Goal: Use online tool/utility: Utilize a website feature to perform a specific function

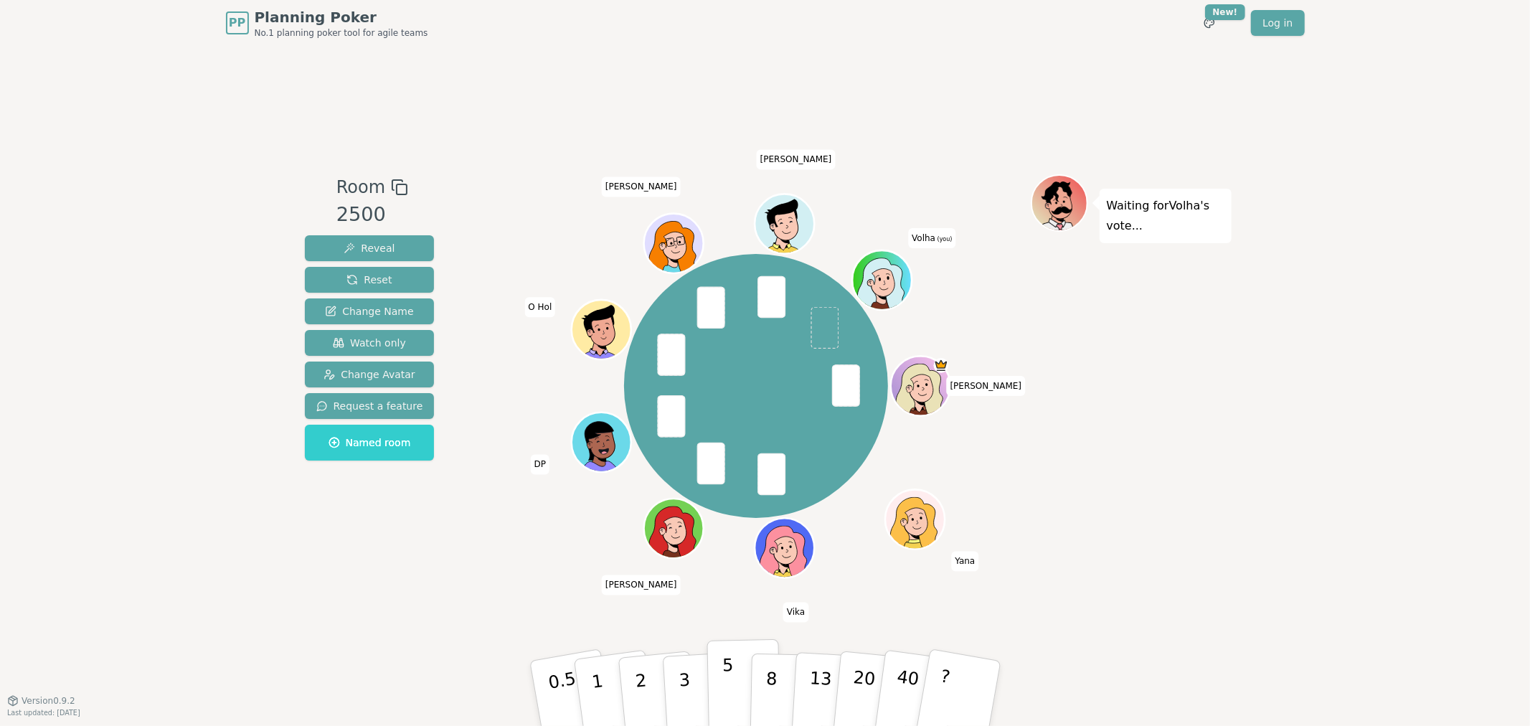
click at [723, 696] on p "5" at bounding box center [728, 693] width 12 height 77
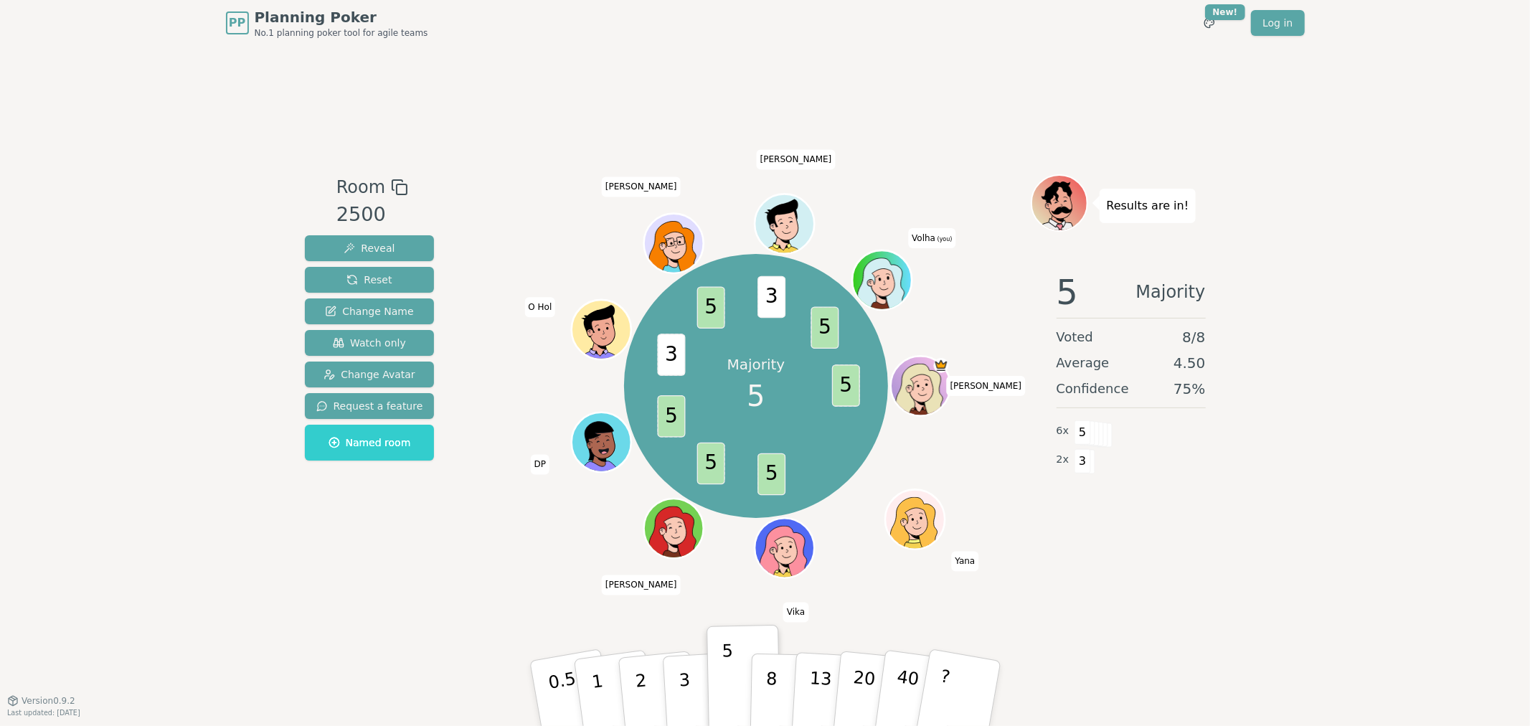
click at [1354, 554] on div "PP Planning Poker No.1 planning poker tool for agile teams Toggle theme New! Lo…" at bounding box center [765, 363] width 1530 height 726
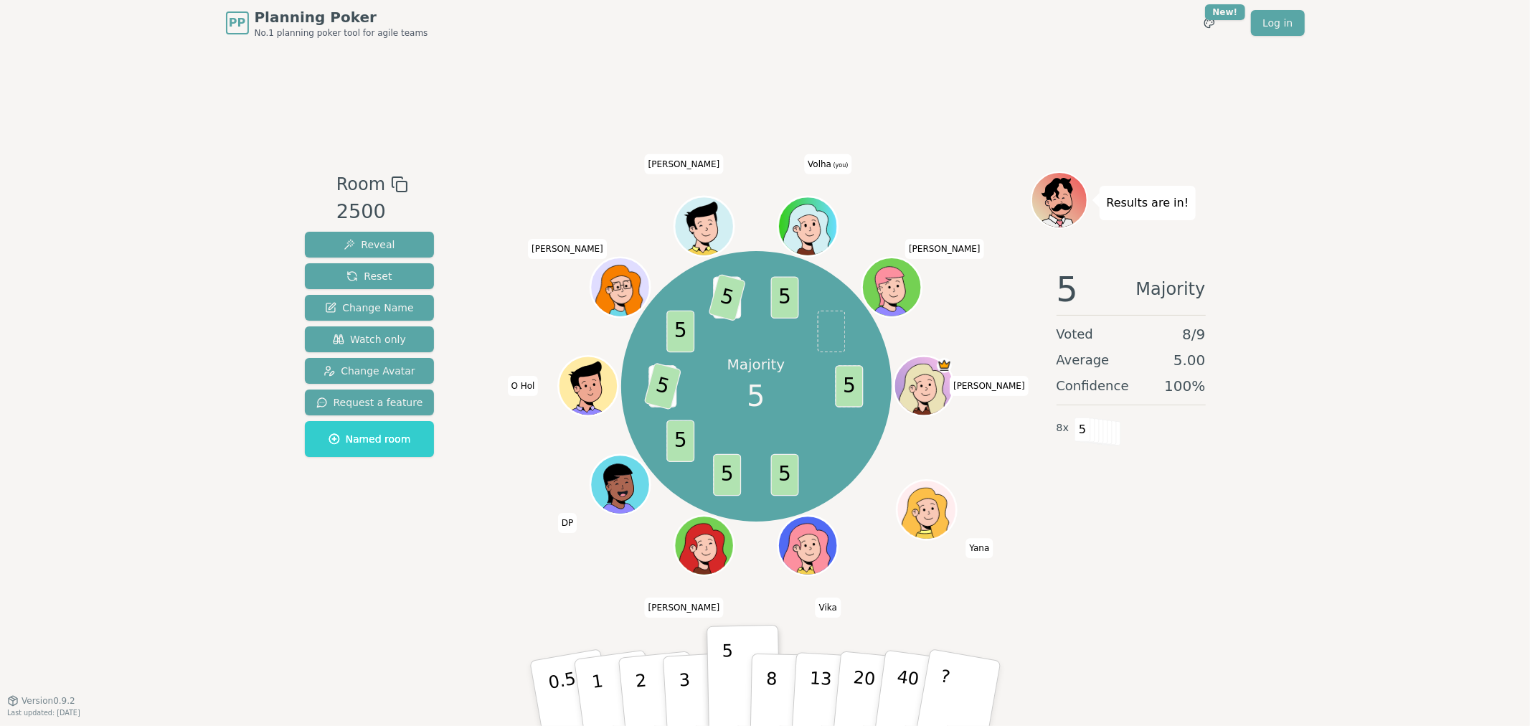
click at [1224, 499] on div "5 Majority Voted 8 / 9 Average 5.00 Confidence 100 % 8 x 5" at bounding box center [1131, 401] width 201 height 287
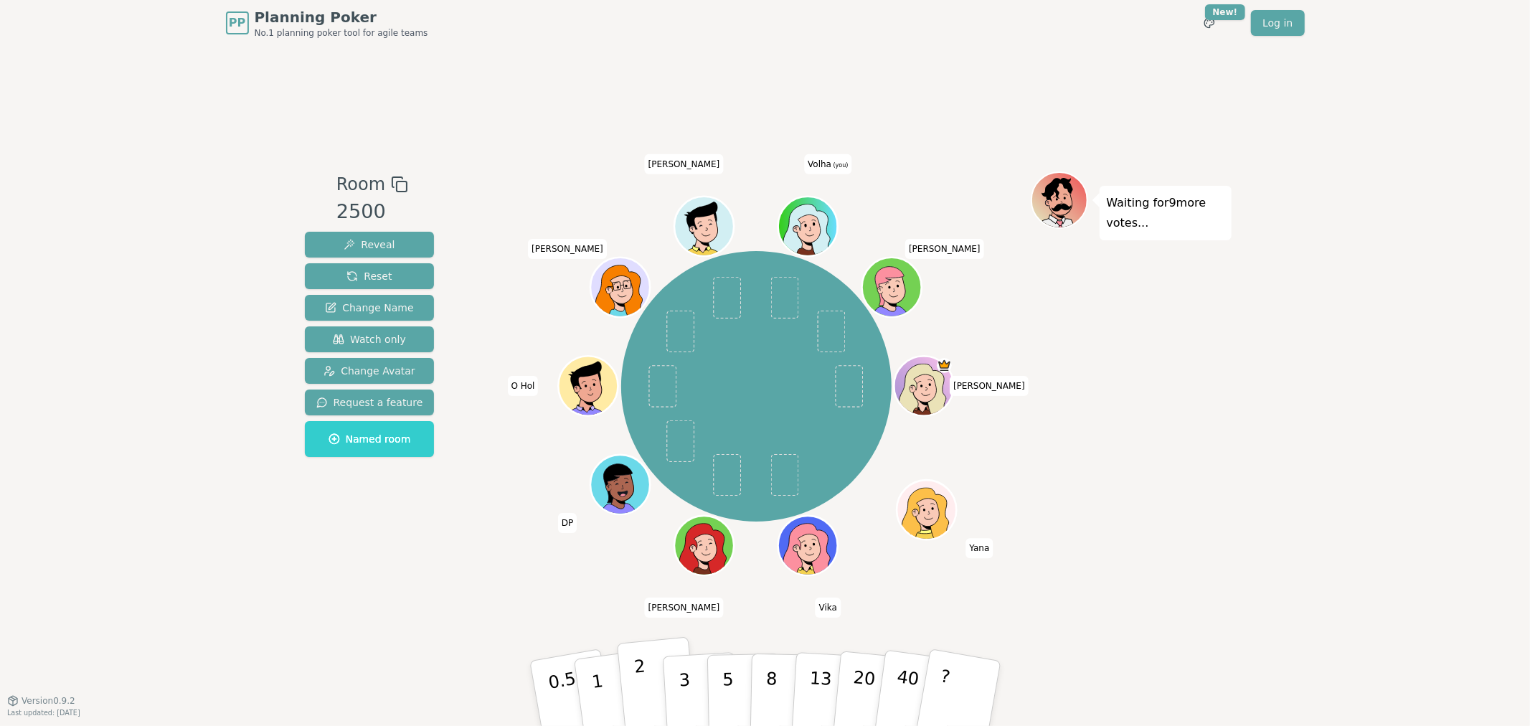
click at [633, 676] on button "2" at bounding box center [657, 694] width 82 height 114
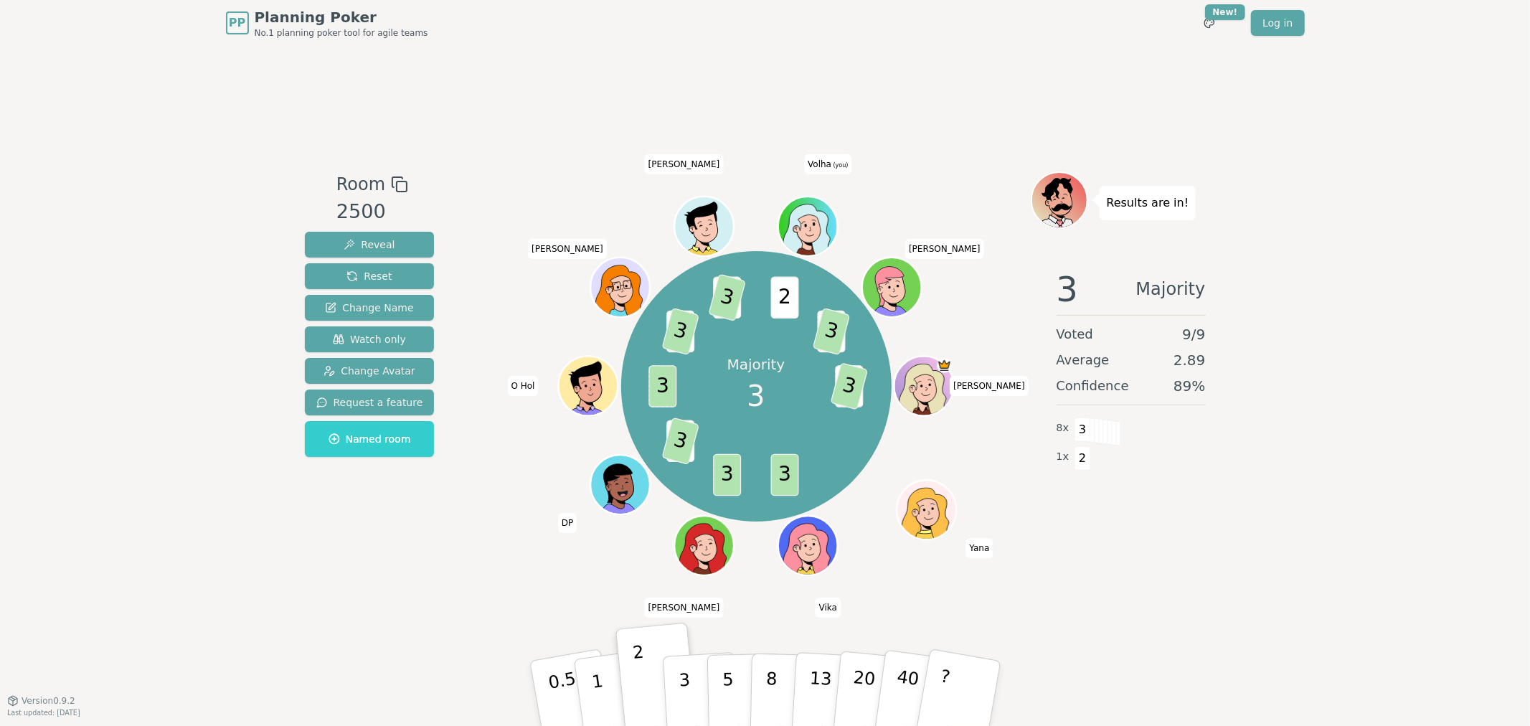
click at [1204, 549] on div "Results are in! 3 Majority Voted 9 / 9 Average 2.89 Confidence 89 % 8 x 3 1 x 2" at bounding box center [1131, 373] width 201 height 404
click at [691, 685] on button "3" at bounding box center [700, 694] width 78 height 112
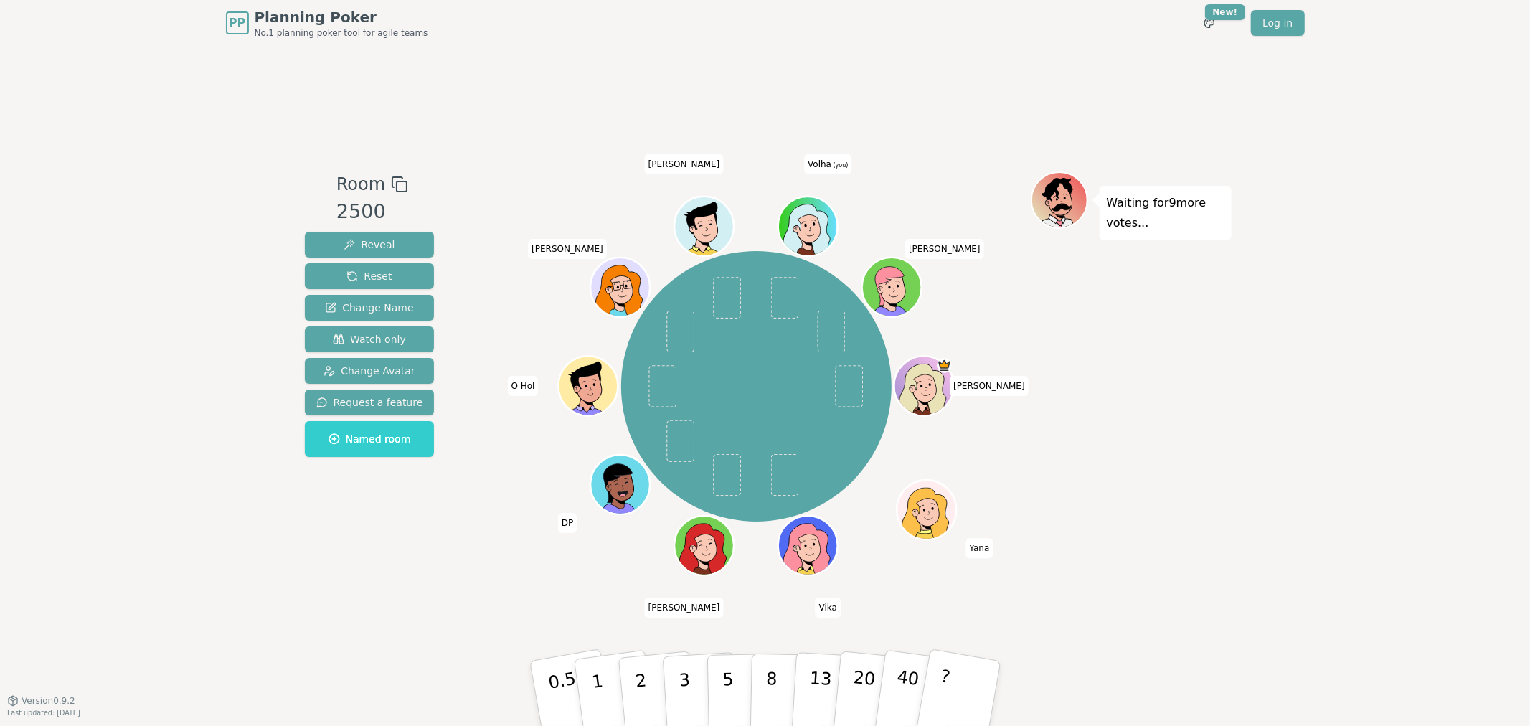
click at [1214, 402] on div "Waiting for 9 more votes..." at bounding box center [1131, 373] width 201 height 404
click at [1372, 325] on div "PP Planning Poker No.1 planning poker tool for agile teams Toggle theme New! Lo…" at bounding box center [765, 363] width 1530 height 726
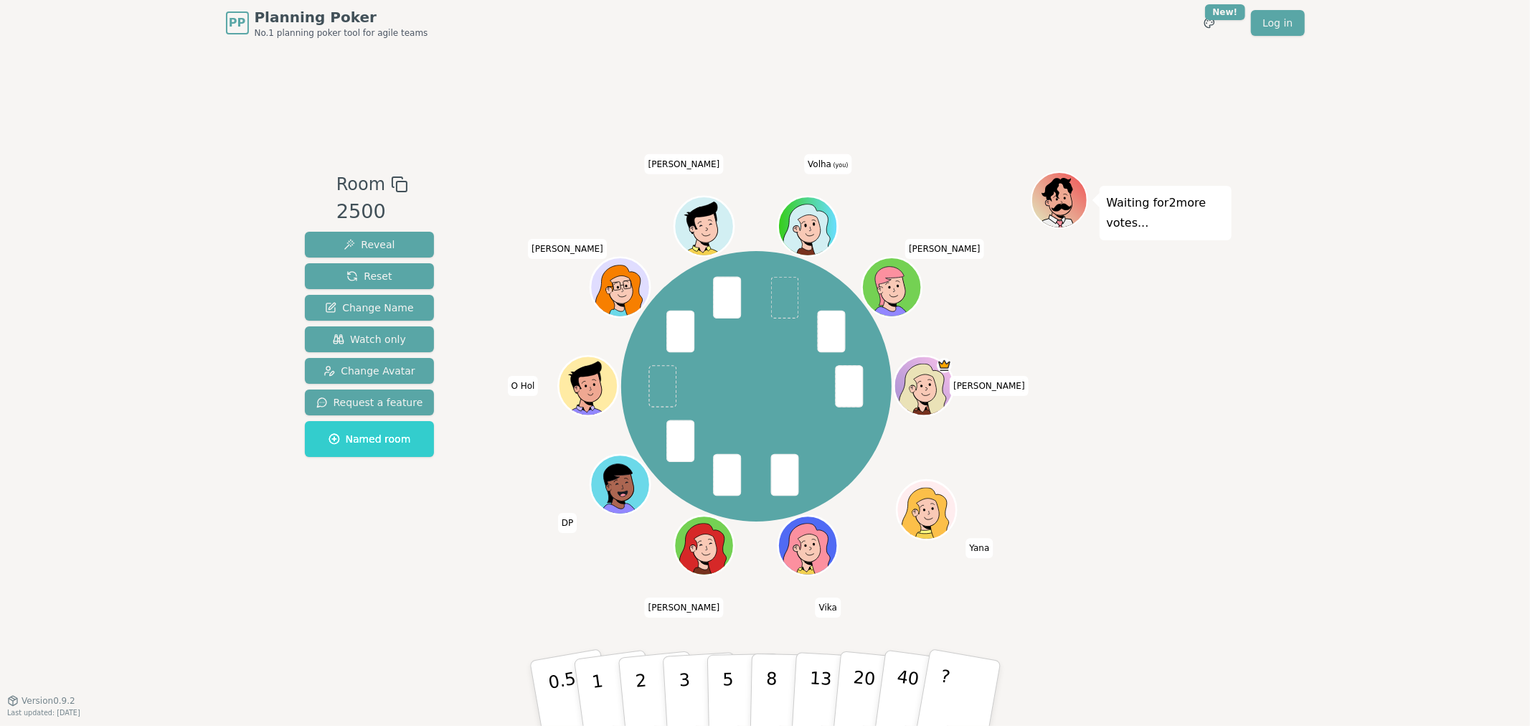
click at [1204, 586] on div "Room 2500 Reveal Reset Change Name Watch only Change Avatar Request a feature N…" at bounding box center [765, 373] width 932 height 654
click at [1105, 588] on div "Room 2500 Reveal Reset Change Name Watch only Change Avatar Request a feature N…" at bounding box center [765, 373] width 932 height 654
click at [673, 689] on button "3" at bounding box center [700, 694] width 78 height 112
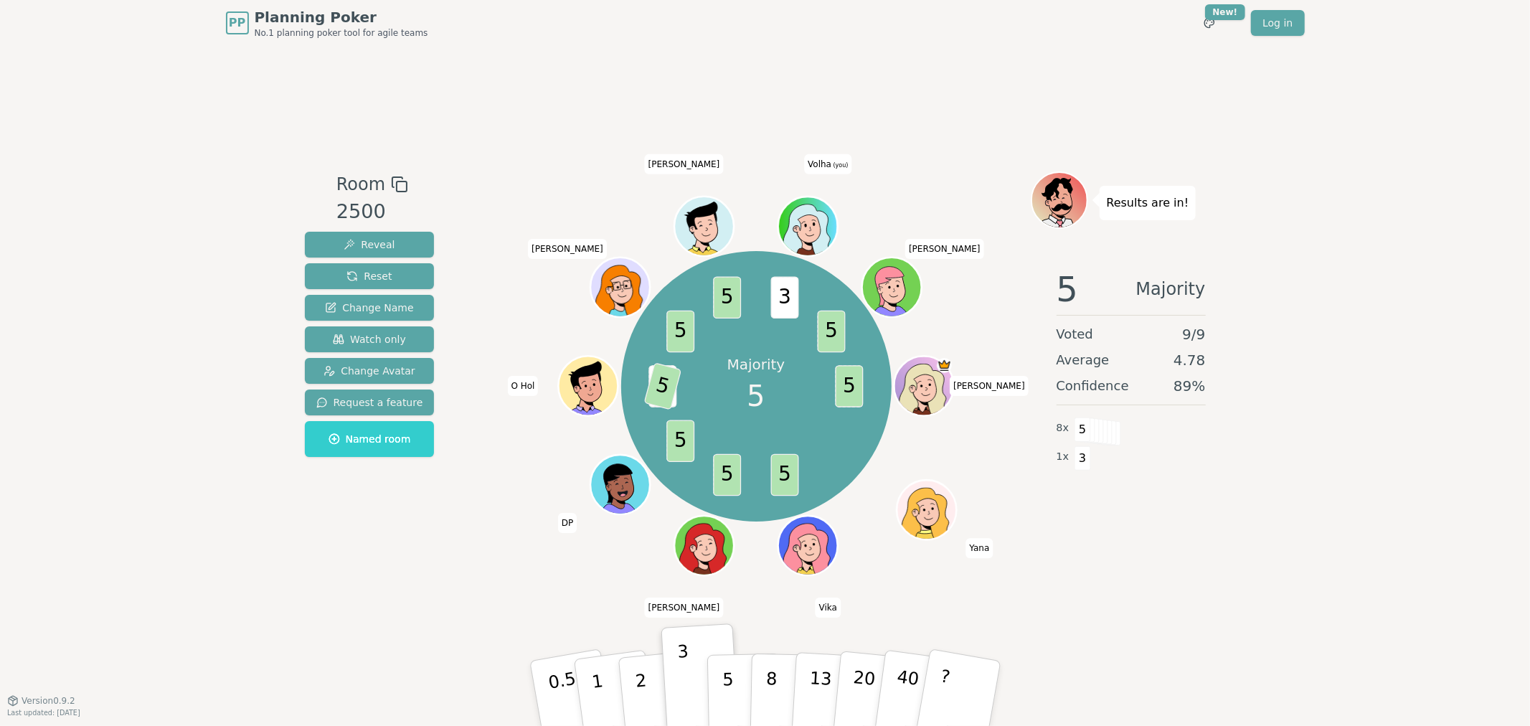
drag, startPoint x: 1211, startPoint y: 600, endPoint x: 1141, endPoint y: 619, distance: 72.0
click at [1211, 601] on div "Room 2500 Reveal Reset Change Name Watch only Change Avatar Request a feature N…" at bounding box center [765, 373] width 932 height 654
click at [728, 689] on p "5" at bounding box center [728, 693] width 12 height 77
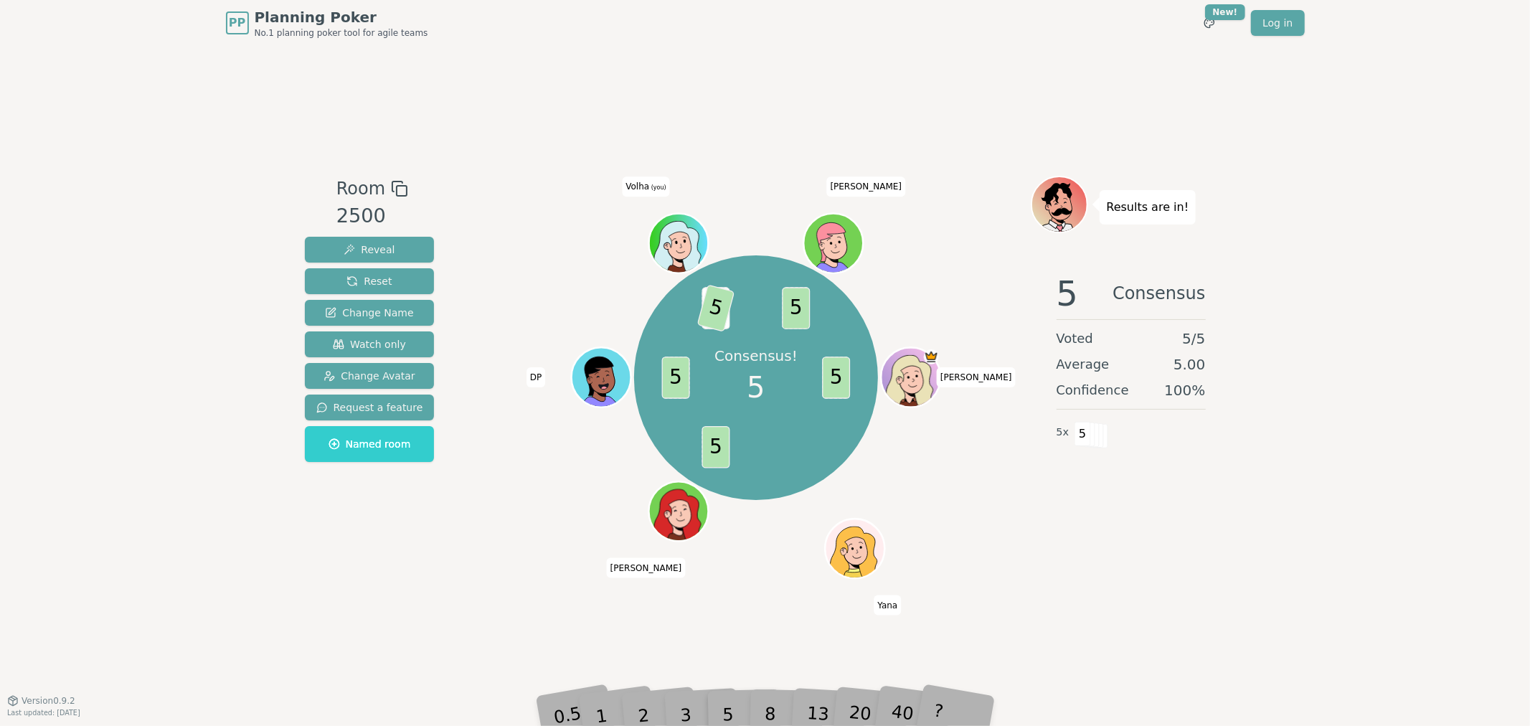
click at [1321, 146] on div "PP Planning Poker No.1 planning poker tool for agile teams Toggle theme New! Lo…" at bounding box center [765, 363] width 1530 height 726
